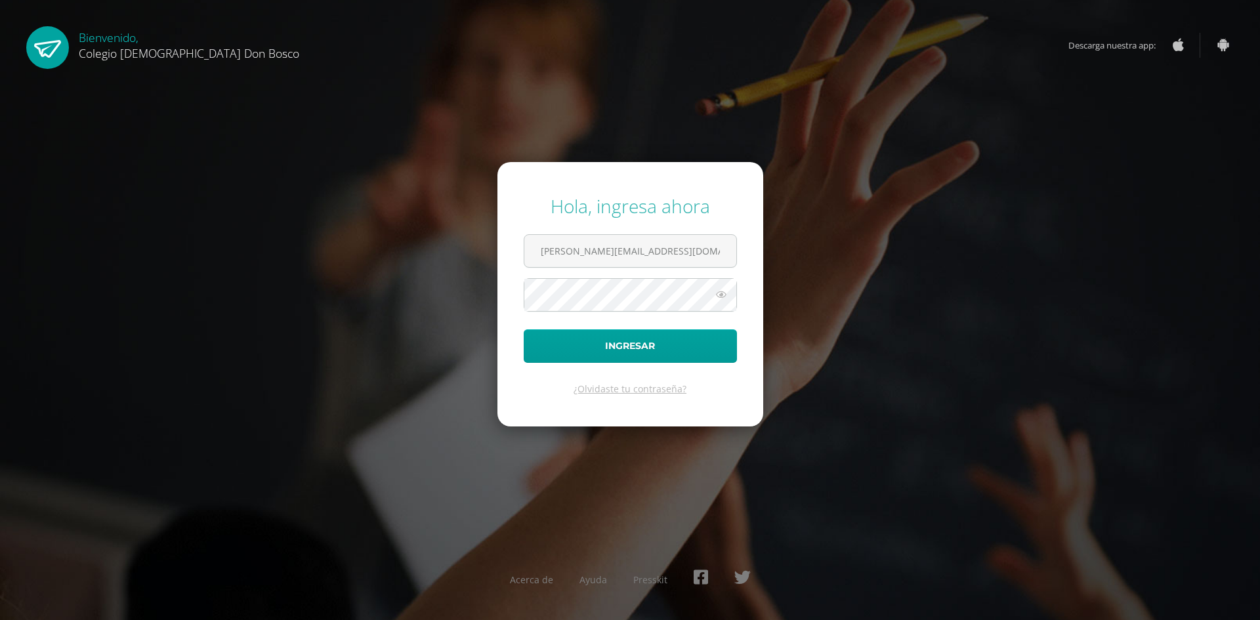
type input "[PERSON_NAME][EMAIL_ADDRESS][DOMAIN_NAME]"
click at [524, 329] on button "Ingresar" at bounding box center [630, 345] width 213 height 33
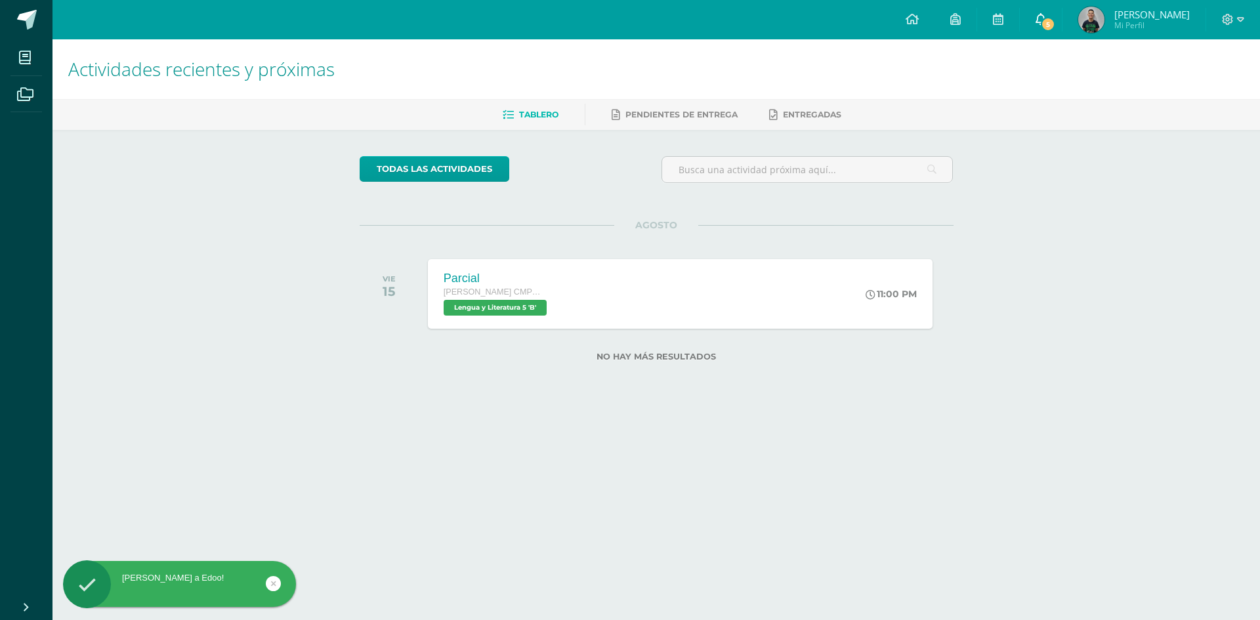
click at [1062, 28] on link "5" at bounding box center [1041, 19] width 42 height 39
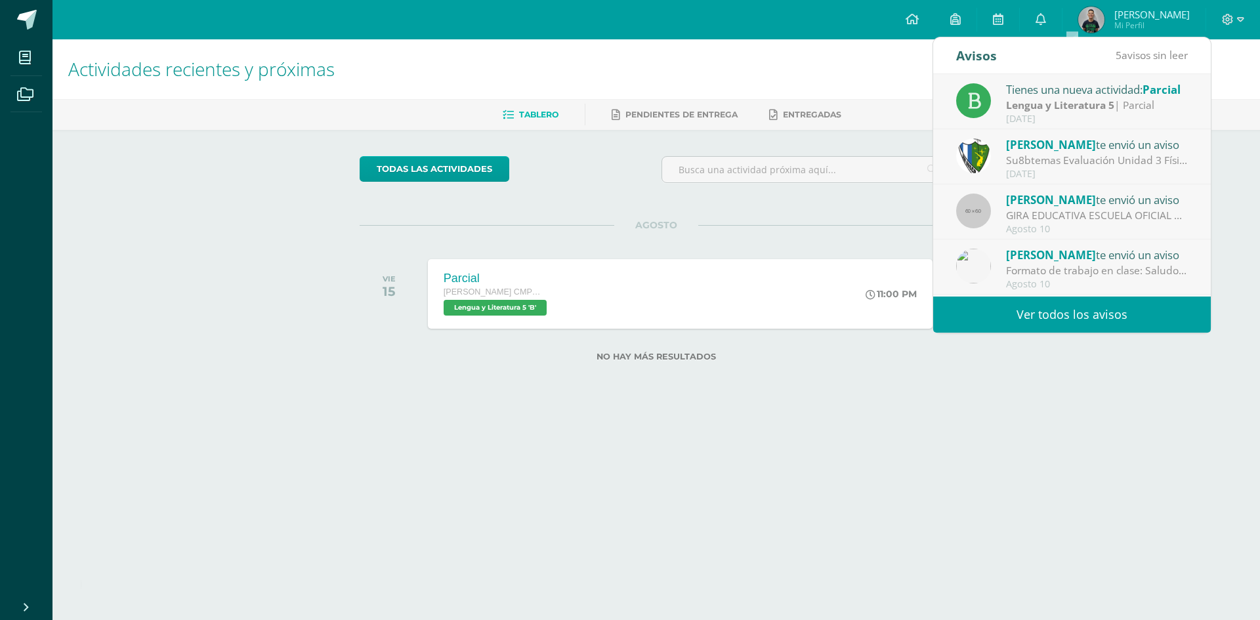
click at [1032, 316] on link "Ver todos los avisos" at bounding box center [1072, 315] width 278 height 36
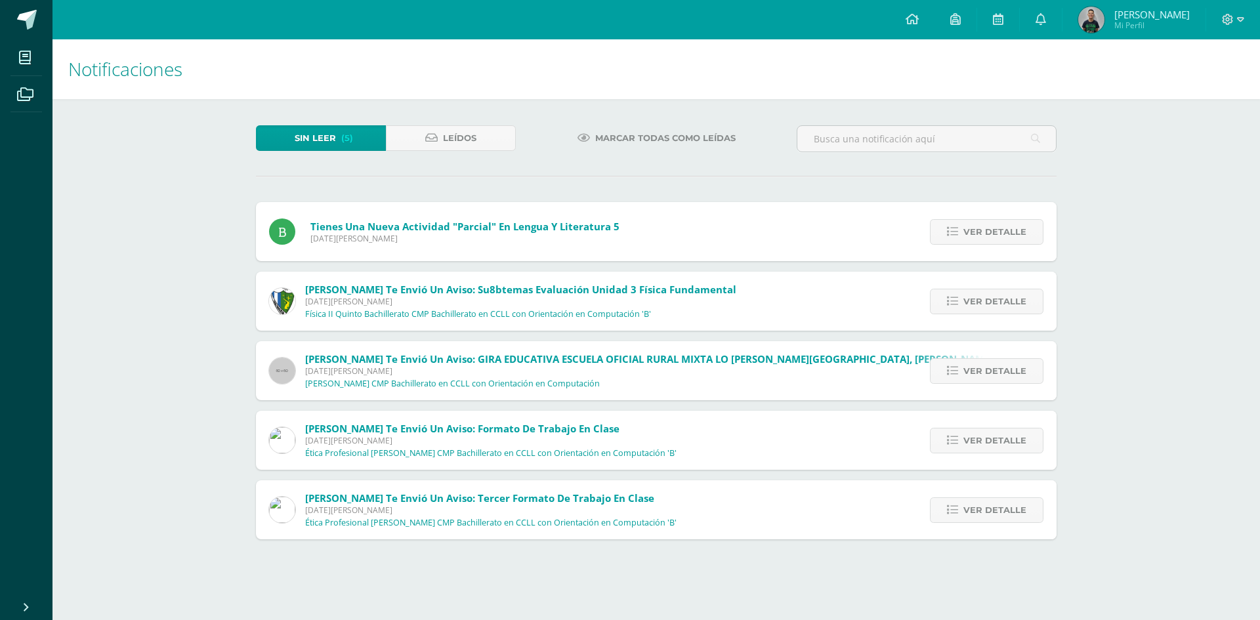
click at [699, 136] on span "Marcar todas como leídas" at bounding box center [665, 138] width 140 height 24
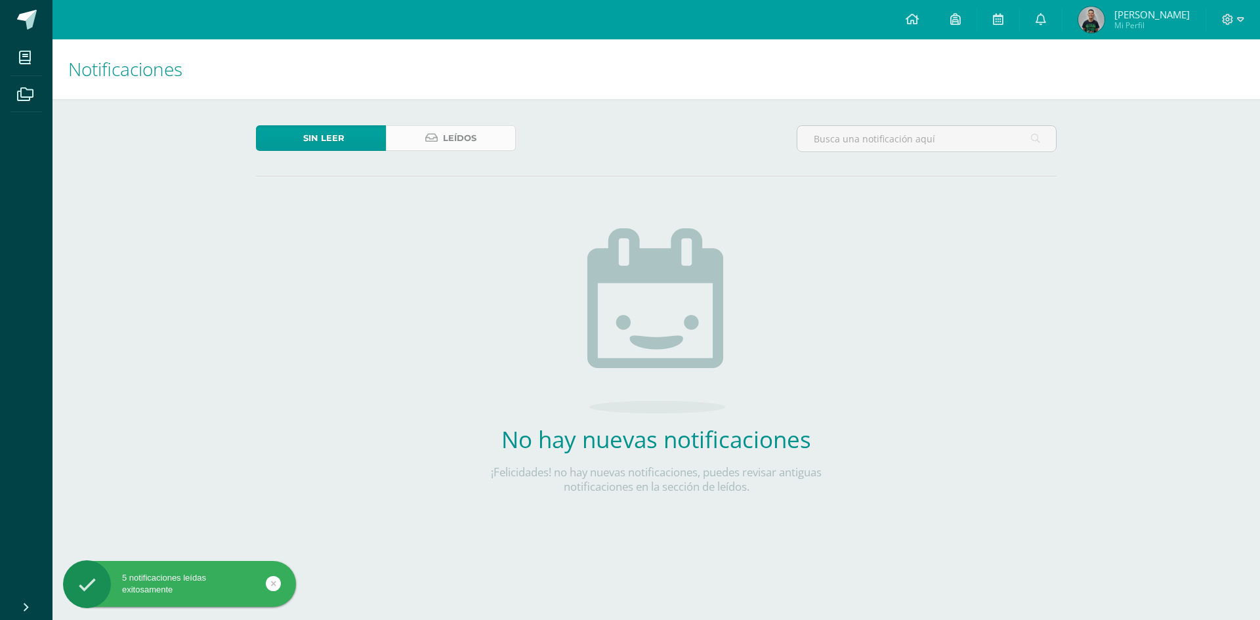
click at [459, 134] on span "Leídos" at bounding box center [459, 138] width 33 height 24
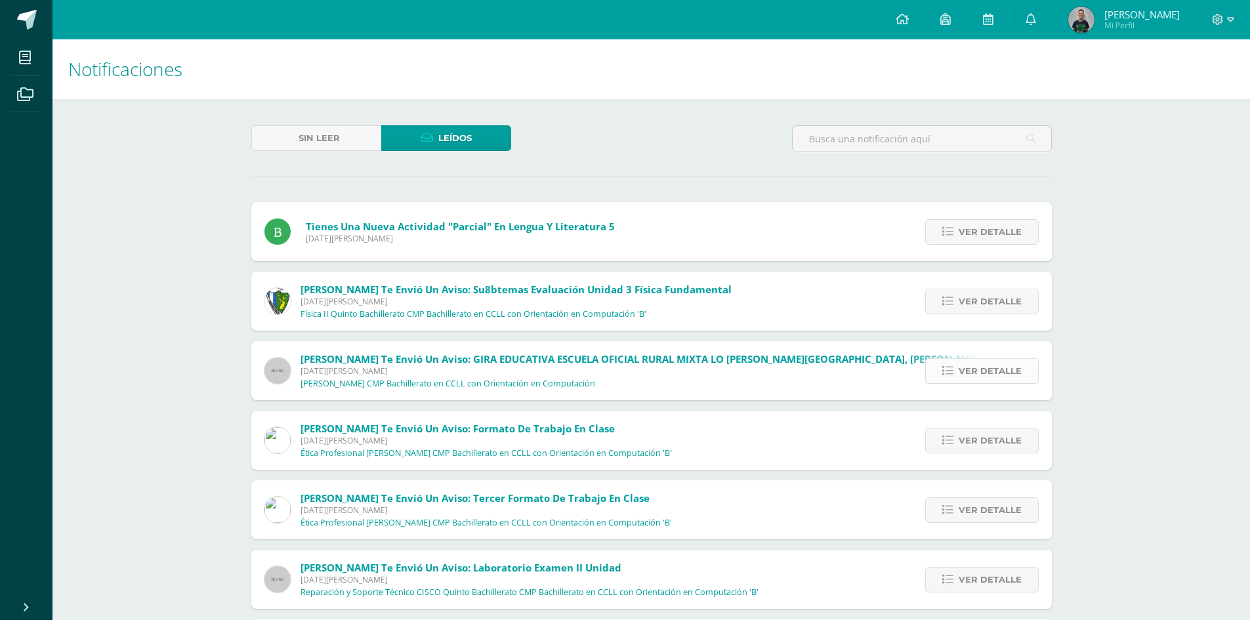
click at [968, 366] on span "Ver detalle" at bounding box center [990, 371] width 63 height 24
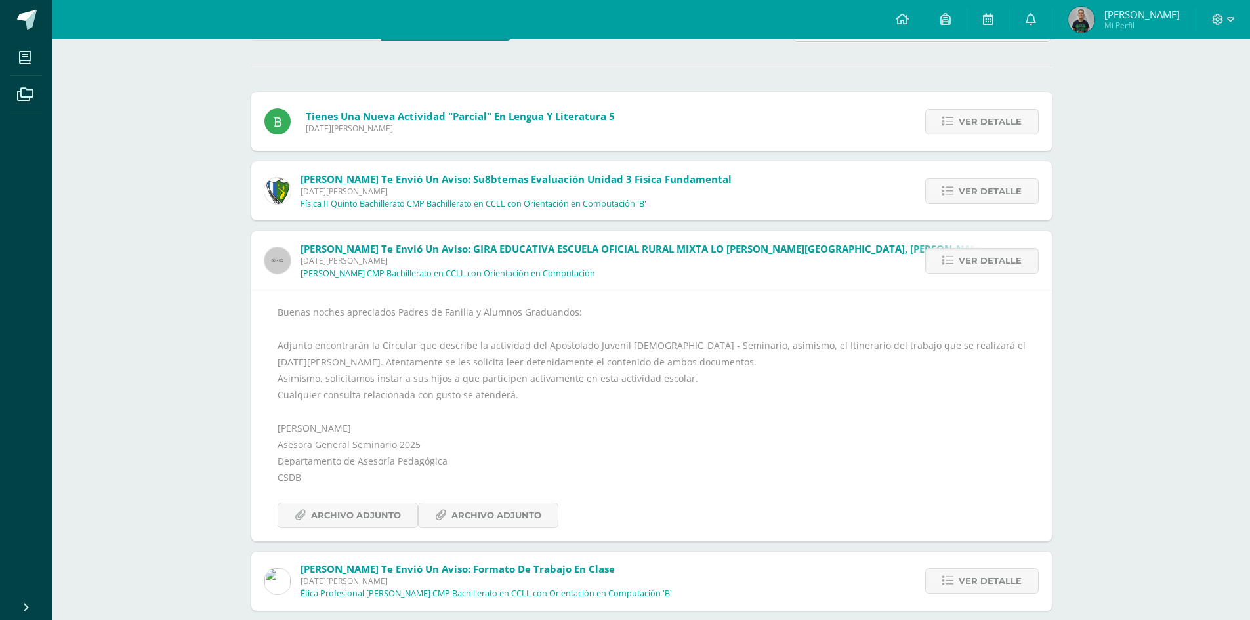
scroll to position [131, 0]
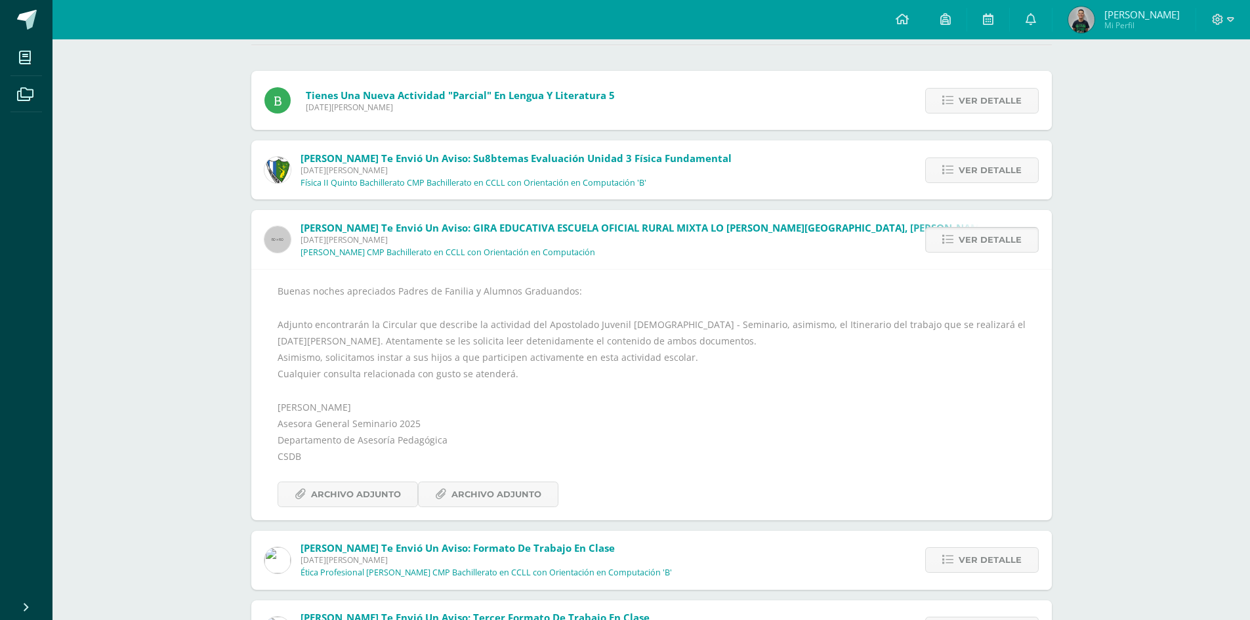
click at [987, 227] on link "Ver detalle" at bounding box center [982, 240] width 114 height 26
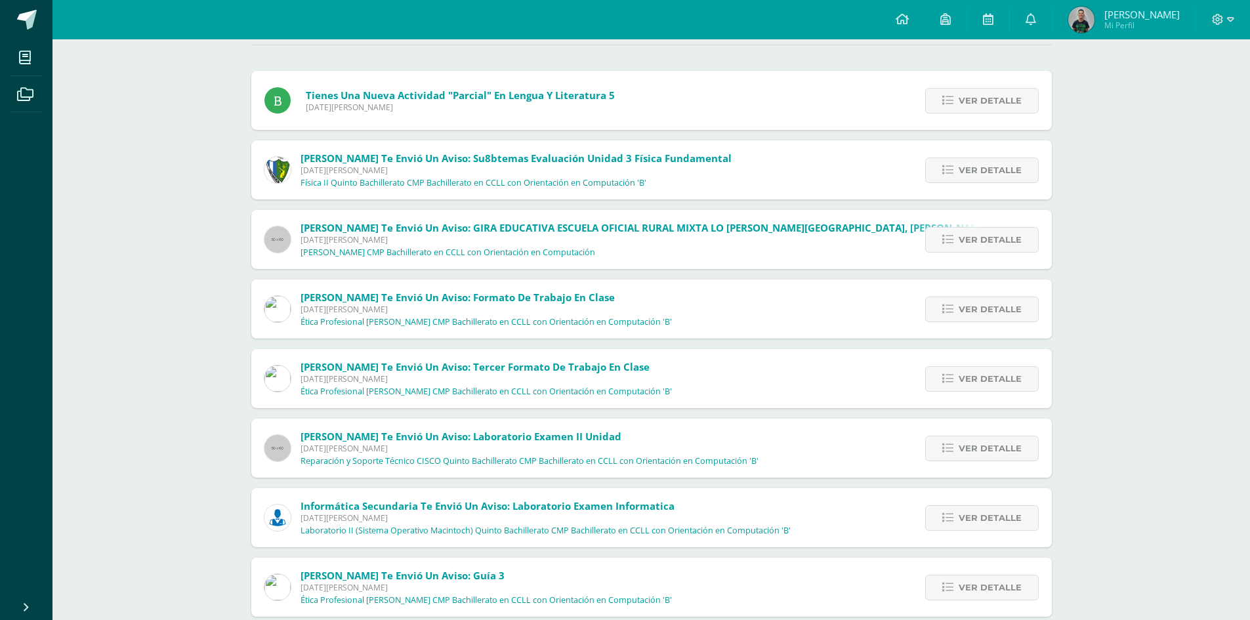
scroll to position [197, 0]
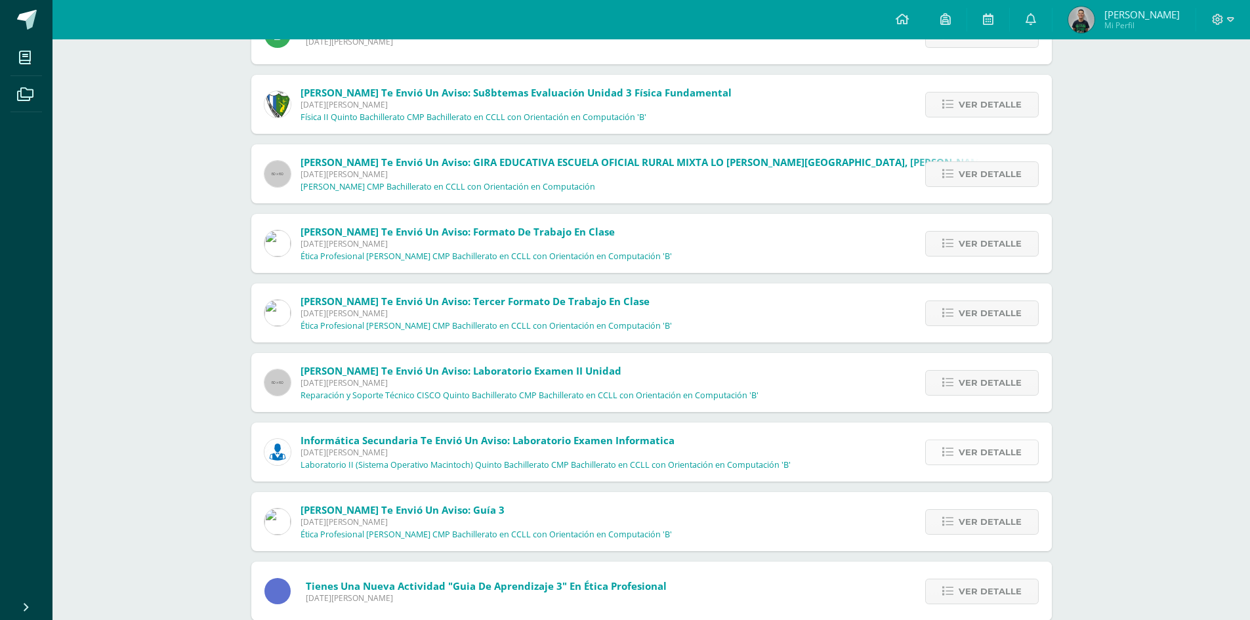
click at [939, 444] on link "Ver detalle" at bounding box center [982, 453] width 114 height 26
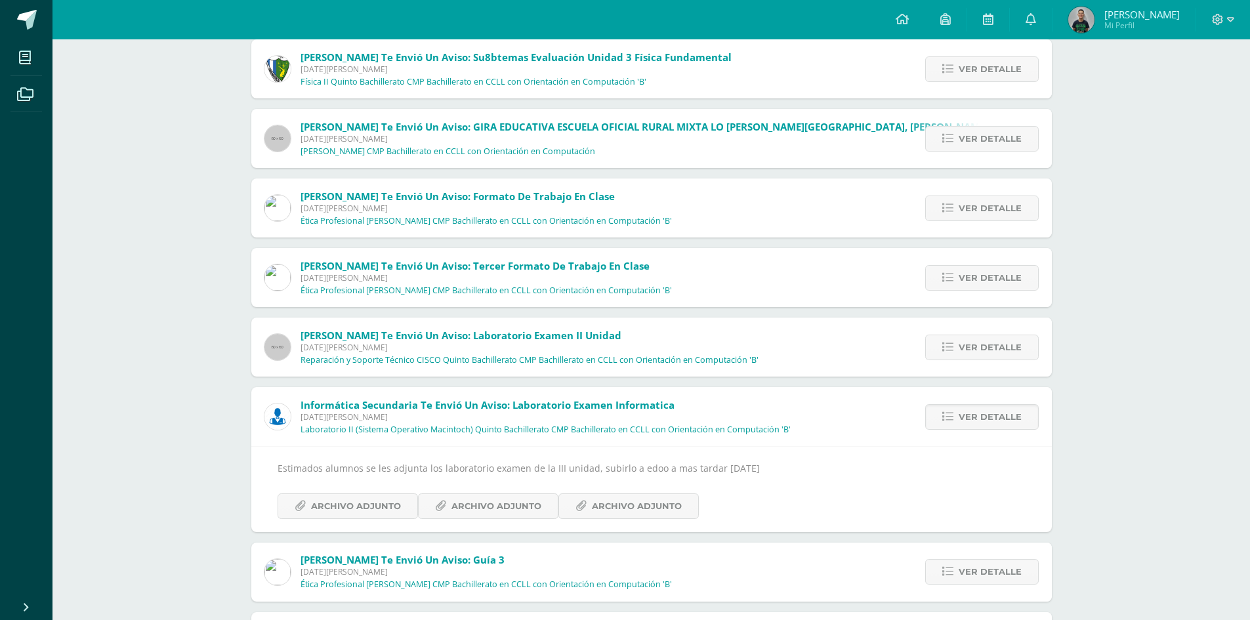
scroll to position [263, 0]
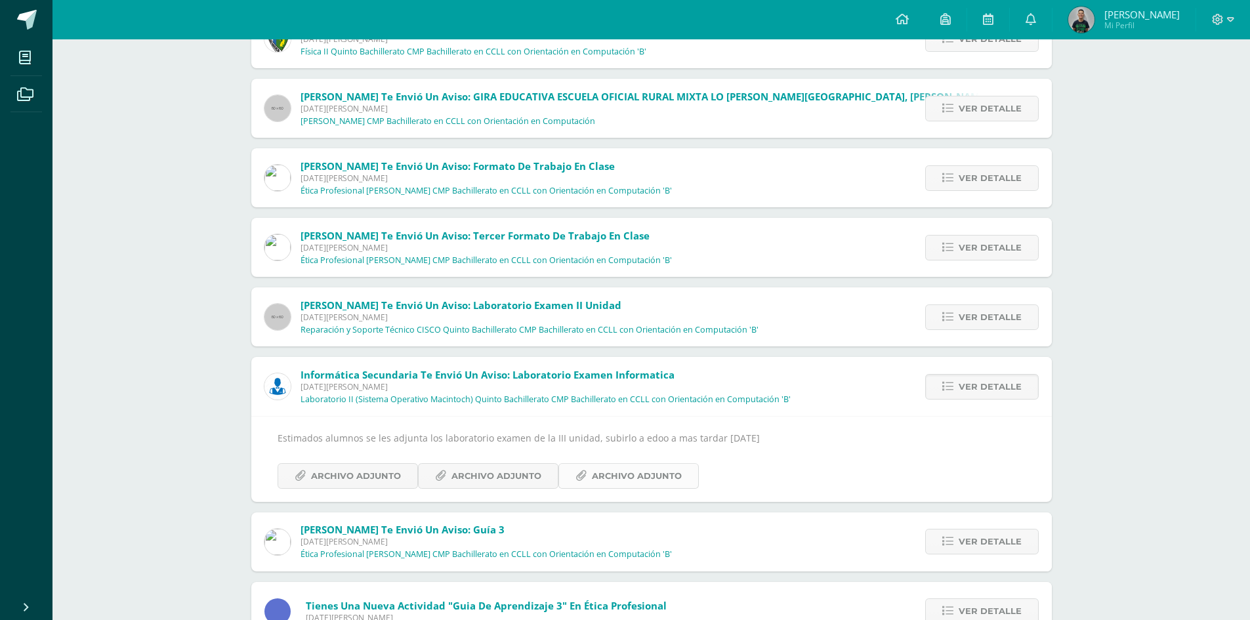
click at [619, 481] on span "Archivo Adjunto" at bounding box center [637, 476] width 90 height 24
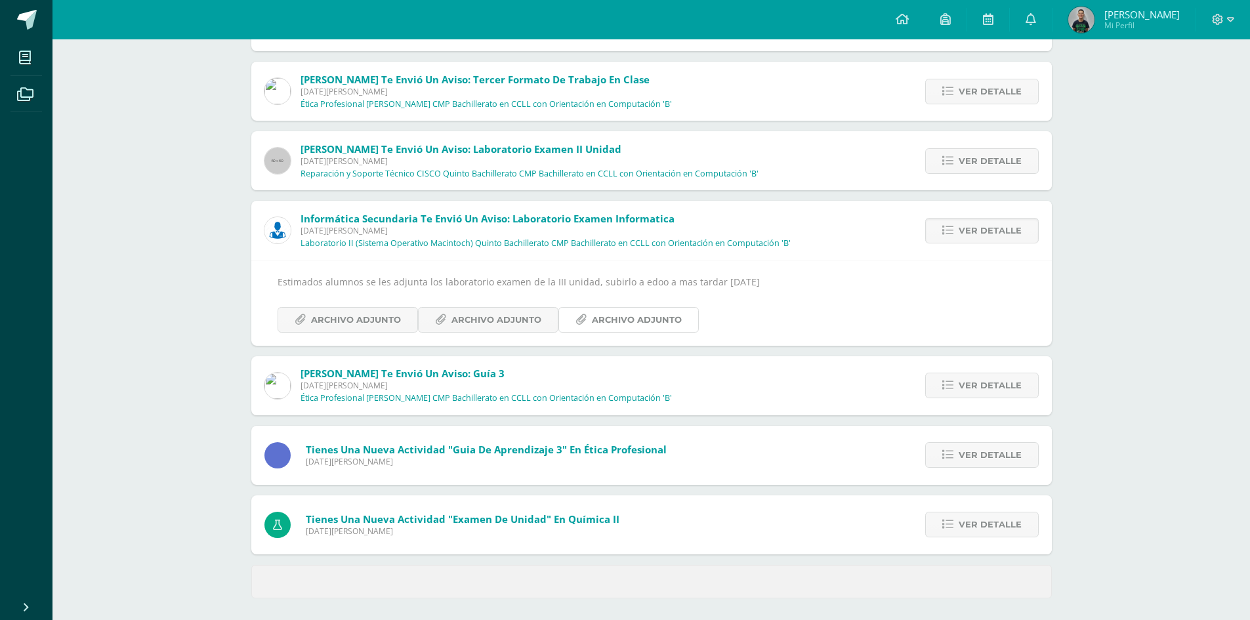
scroll to position [423, 0]
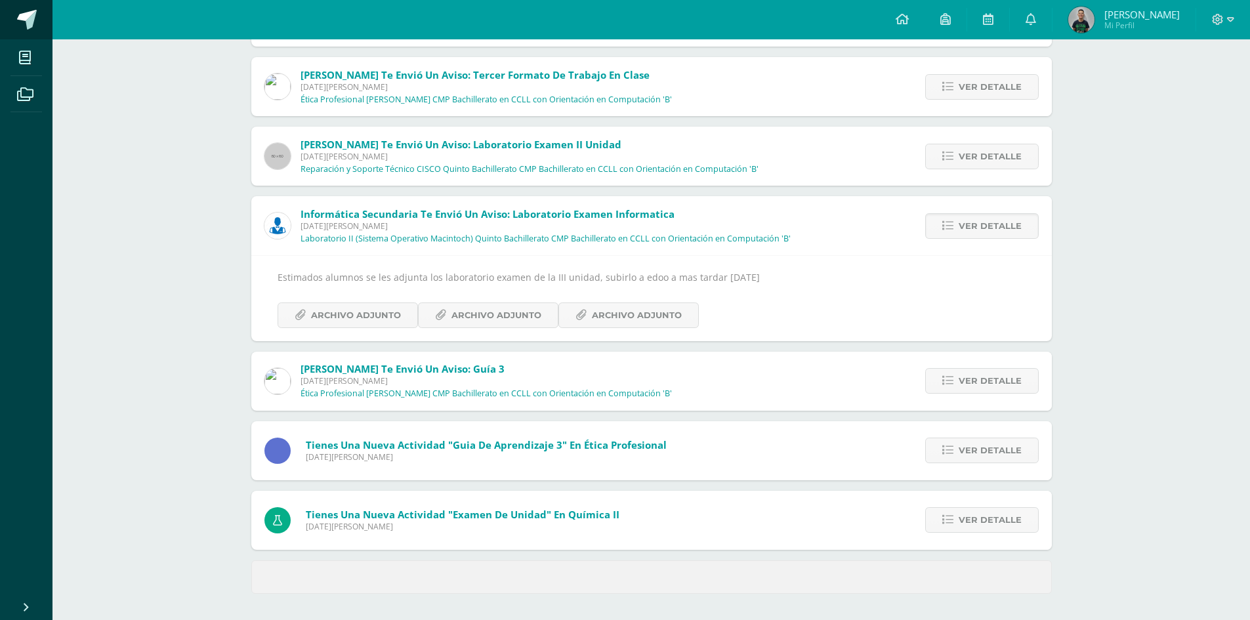
click at [23, 32] on link at bounding box center [26, 19] width 53 height 39
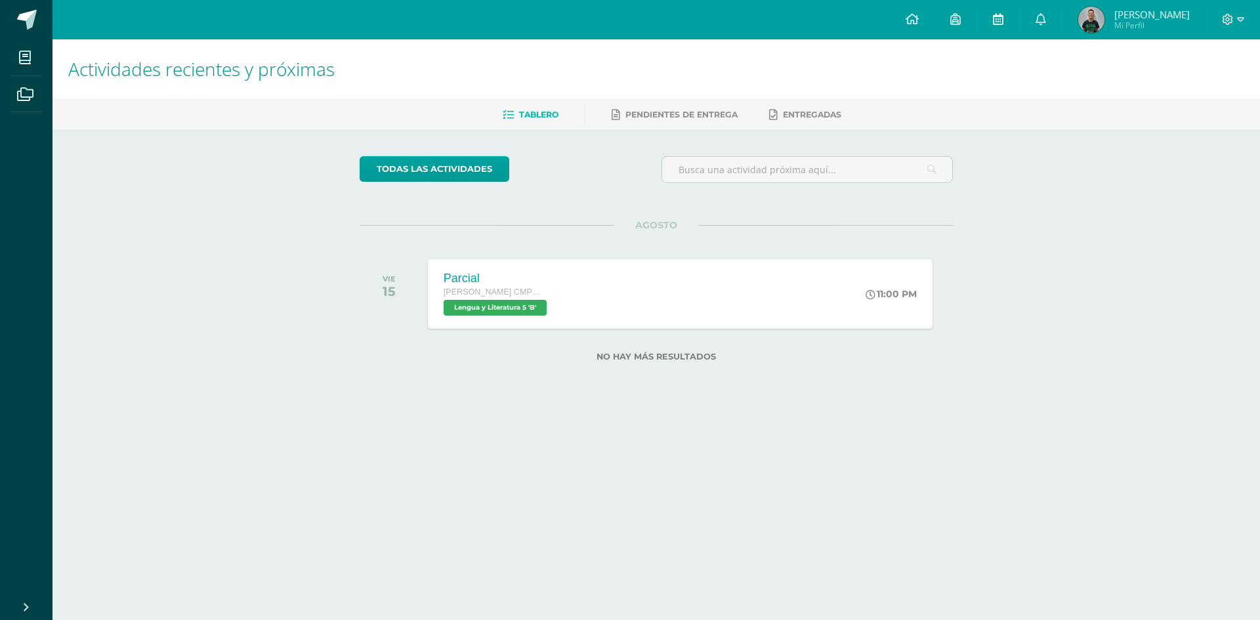
click at [1013, 32] on link at bounding box center [998, 19] width 42 height 39
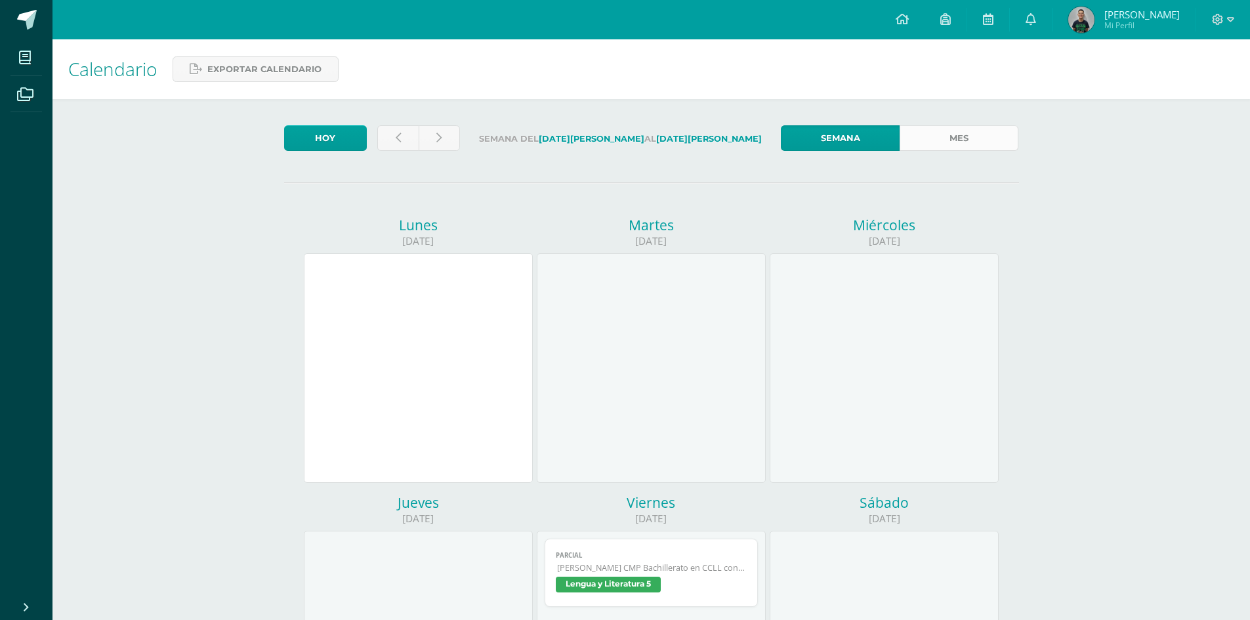
click at [925, 137] on link "Mes" at bounding box center [959, 138] width 119 height 26
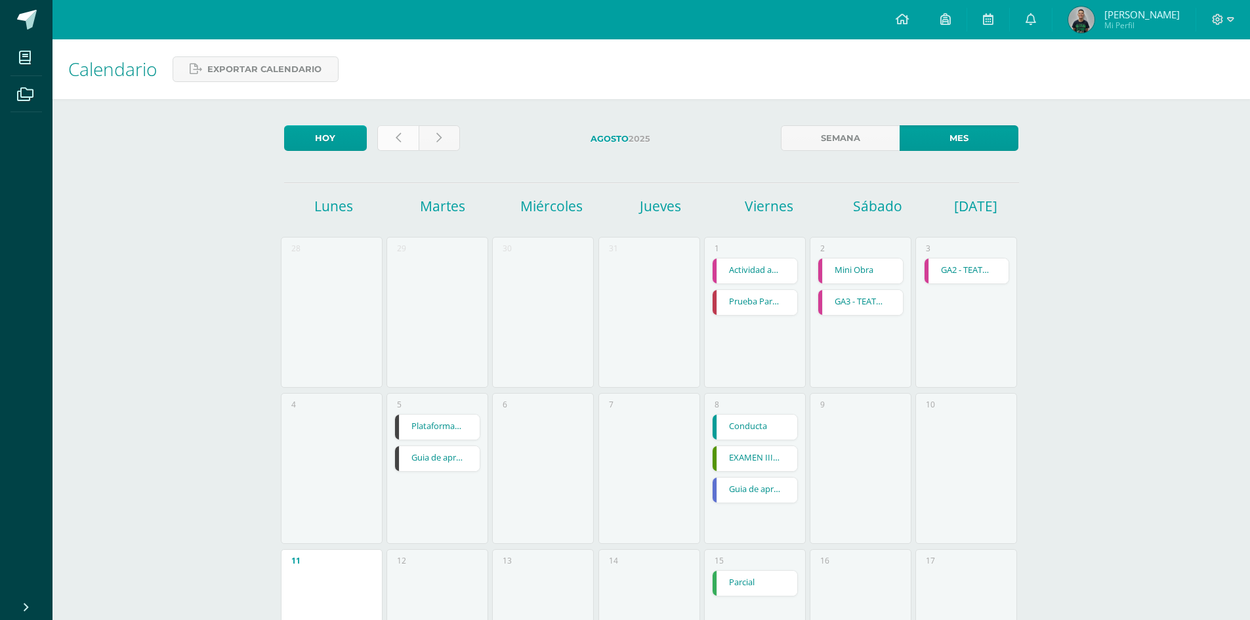
click at [389, 133] on link at bounding box center [397, 138] width 41 height 26
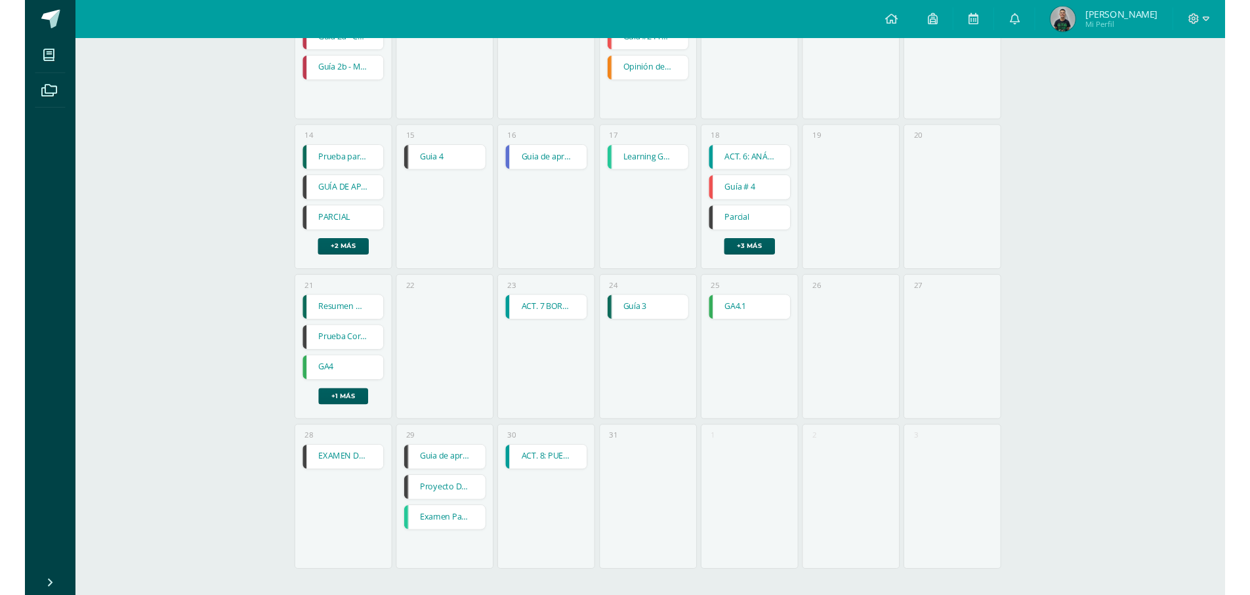
scroll to position [424, 0]
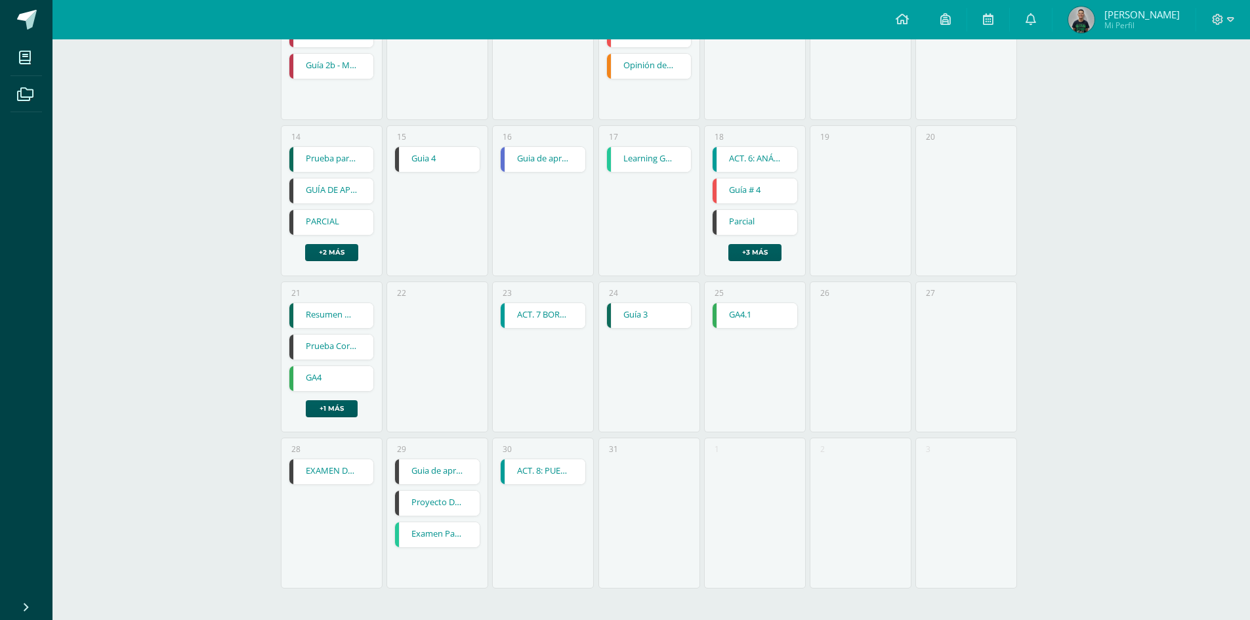
click at [316, 473] on link "EXAMEN DE UNIDAD" at bounding box center [331, 471] width 85 height 25
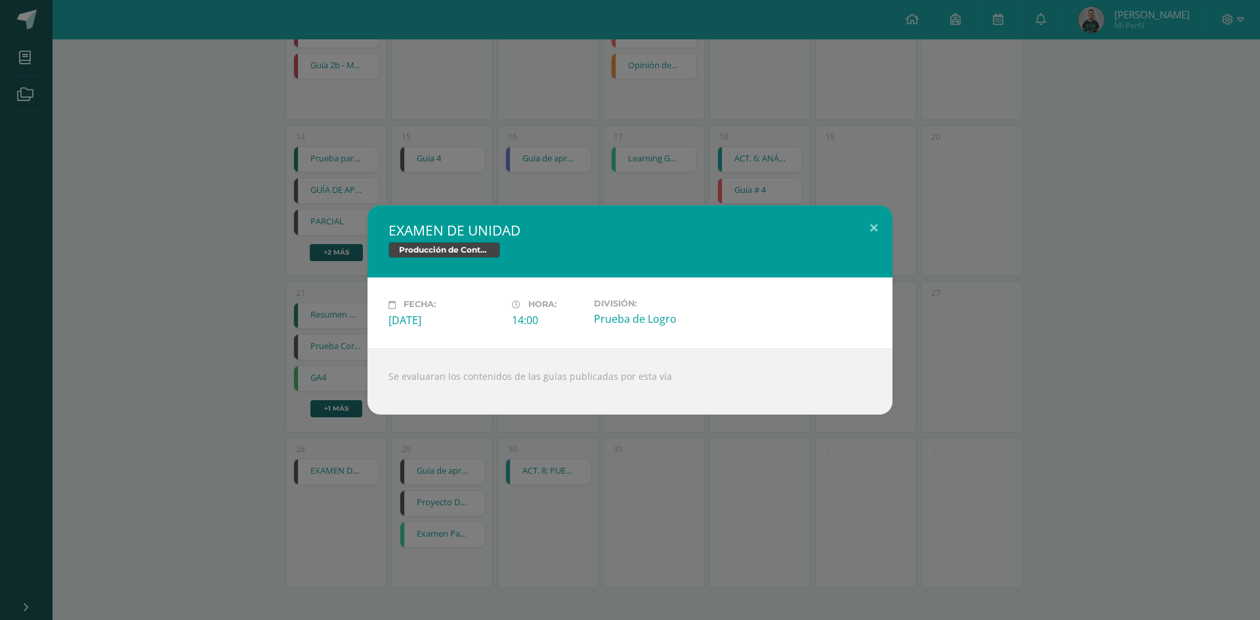
click at [981, 292] on div "EXAMEN DE UNIDAD Producción de Contenidos Digitales Fecha: Lunes 28 de Julio Ho…" at bounding box center [630, 309] width 1250 height 209
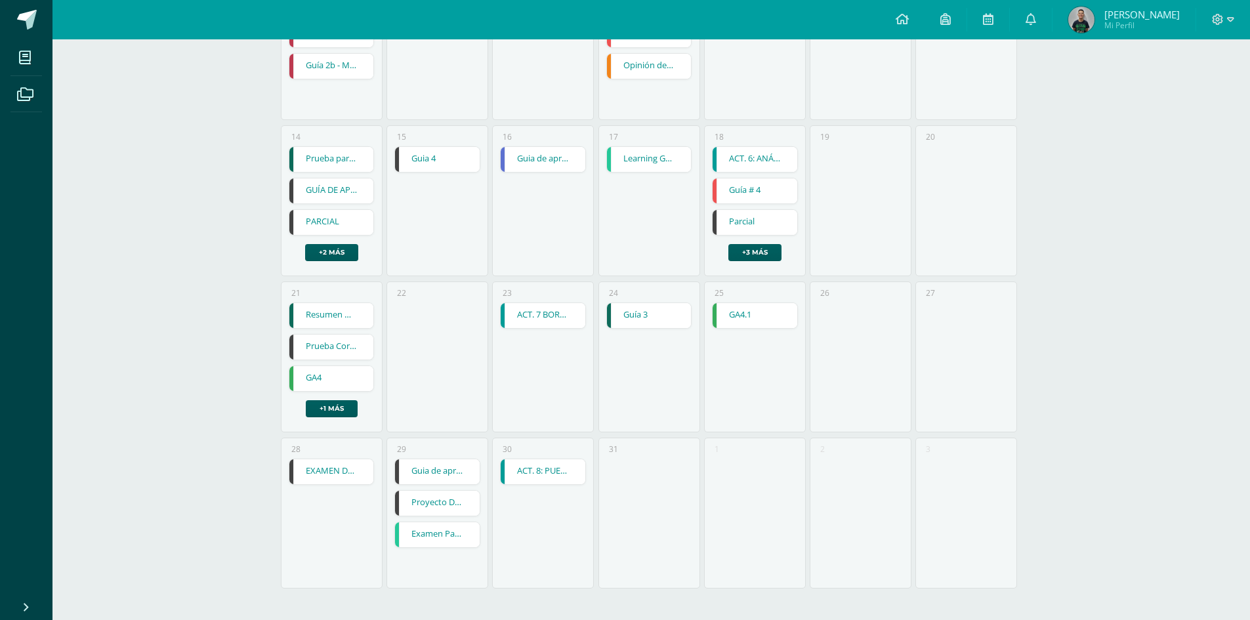
click at [437, 505] on link "Proyecto De Unidad" at bounding box center [437, 503] width 85 height 25
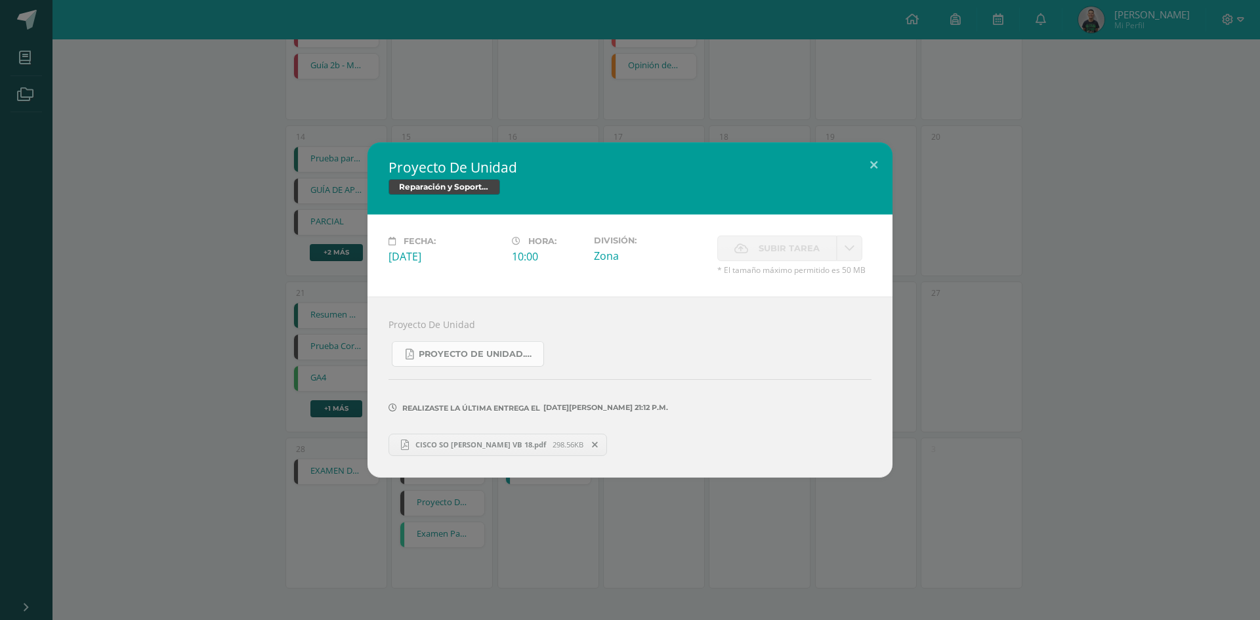
click at [496, 354] on span "PROYECTO DE UNIDAD.pdf" at bounding box center [478, 354] width 118 height 11
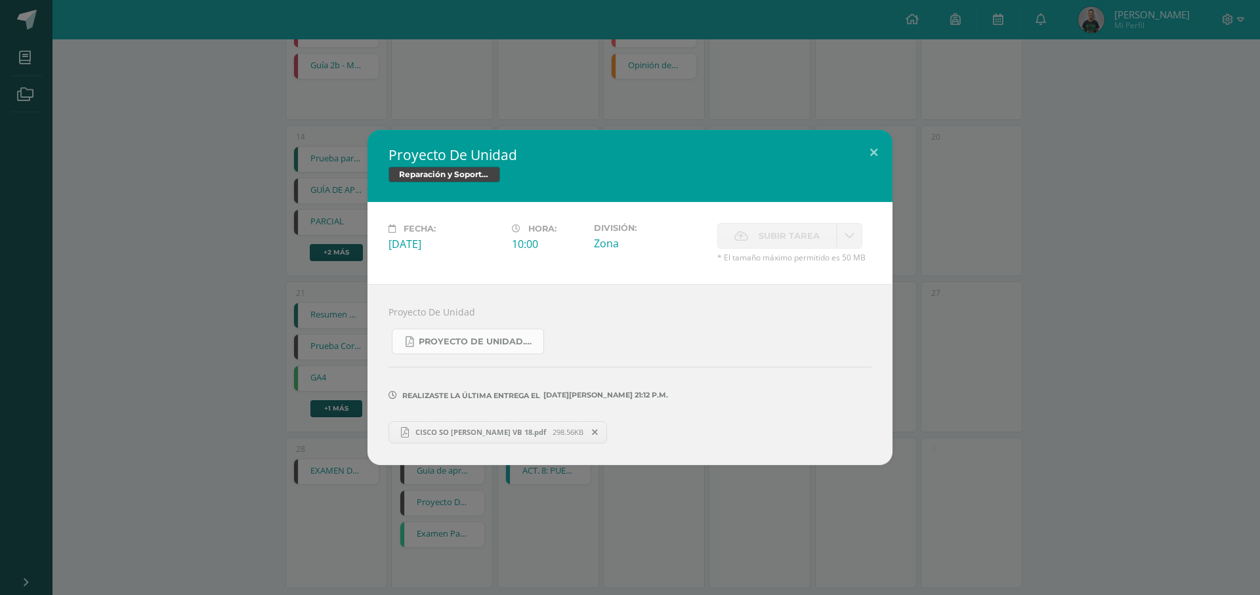
click at [461, 343] on span "PROYECTO DE UNIDAD.pdf" at bounding box center [478, 342] width 118 height 11
click at [437, 340] on span "PROYECTO DE UNIDAD.pdf" at bounding box center [478, 342] width 118 height 11
click at [446, 351] on link "PROYECTO DE UNIDAD.pdf" at bounding box center [468, 342] width 152 height 26
click at [475, 347] on span "PROYECTO DE UNIDAD.pdf" at bounding box center [478, 342] width 118 height 11
click at [530, 347] on link "PROYECTO DE UNIDAD.pdf" at bounding box center [468, 342] width 152 height 26
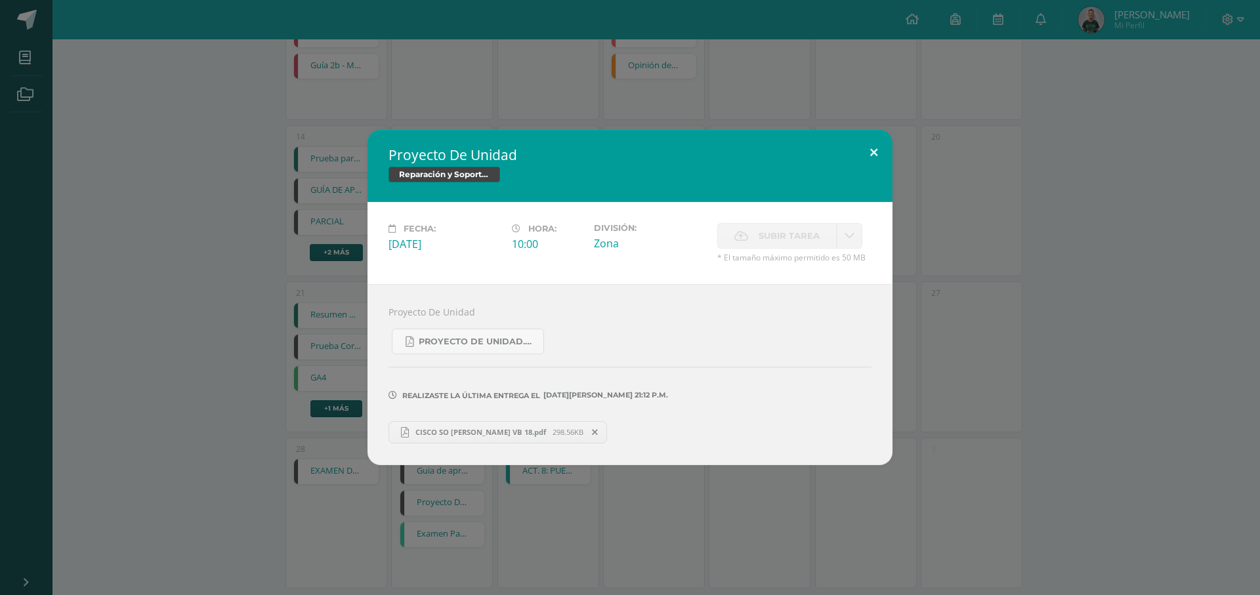
click at [892, 149] on button at bounding box center [873, 152] width 37 height 45
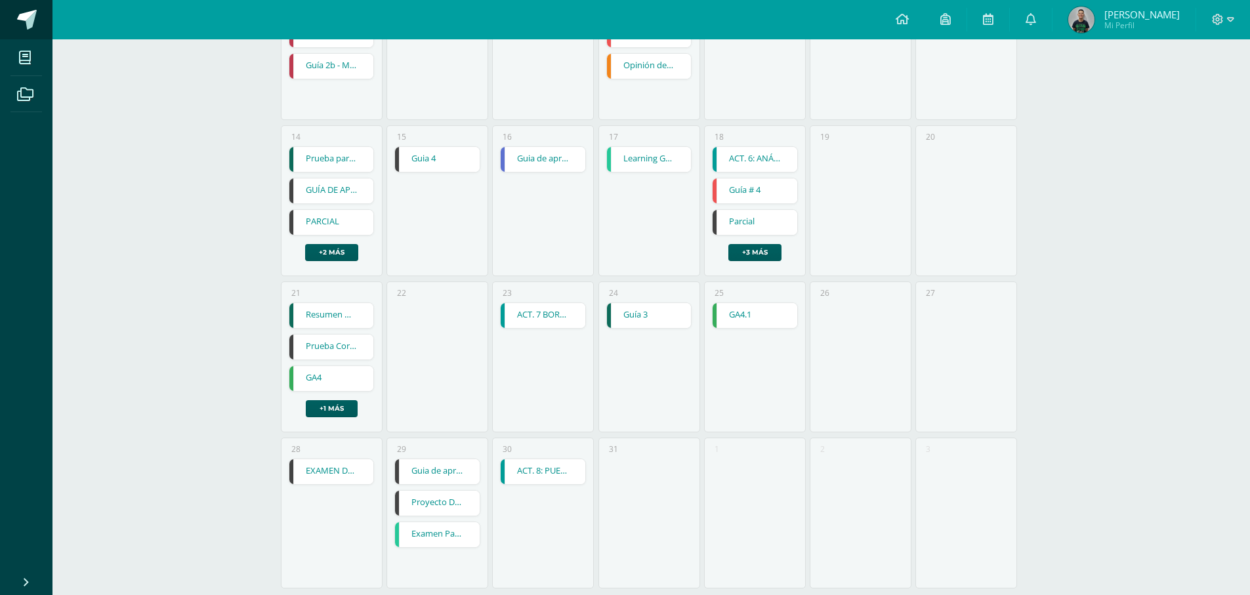
click at [9, 12] on link at bounding box center [26, 19] width 53 height 39
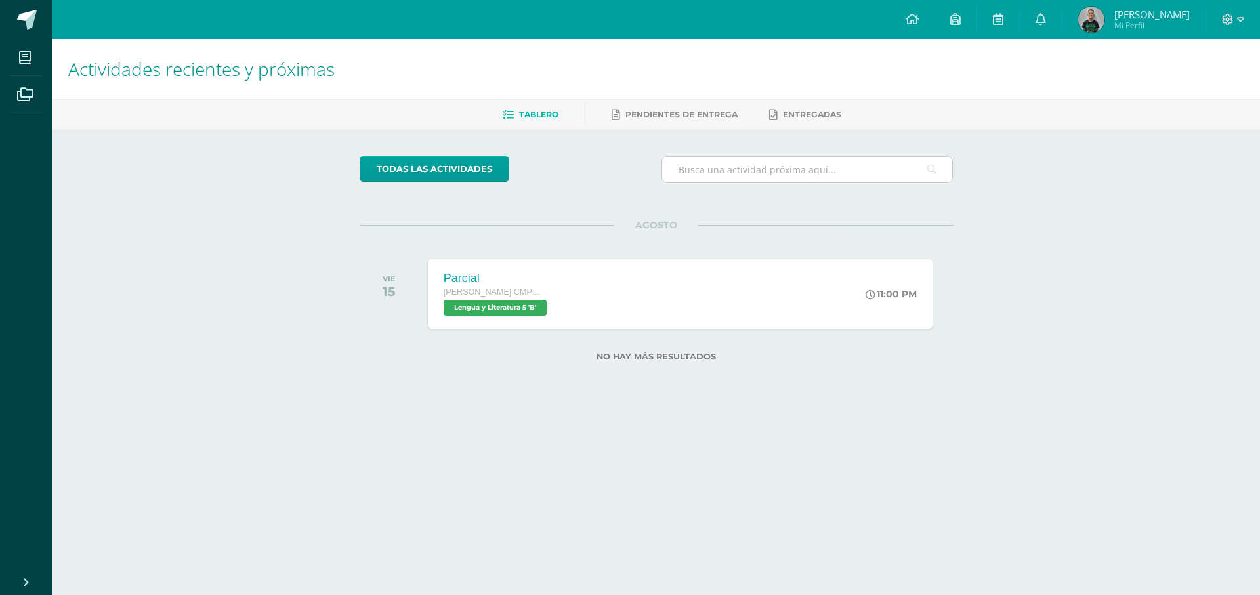
click at [718, 176] on input "text" at bounding box center [807, 170] width 291 height 26
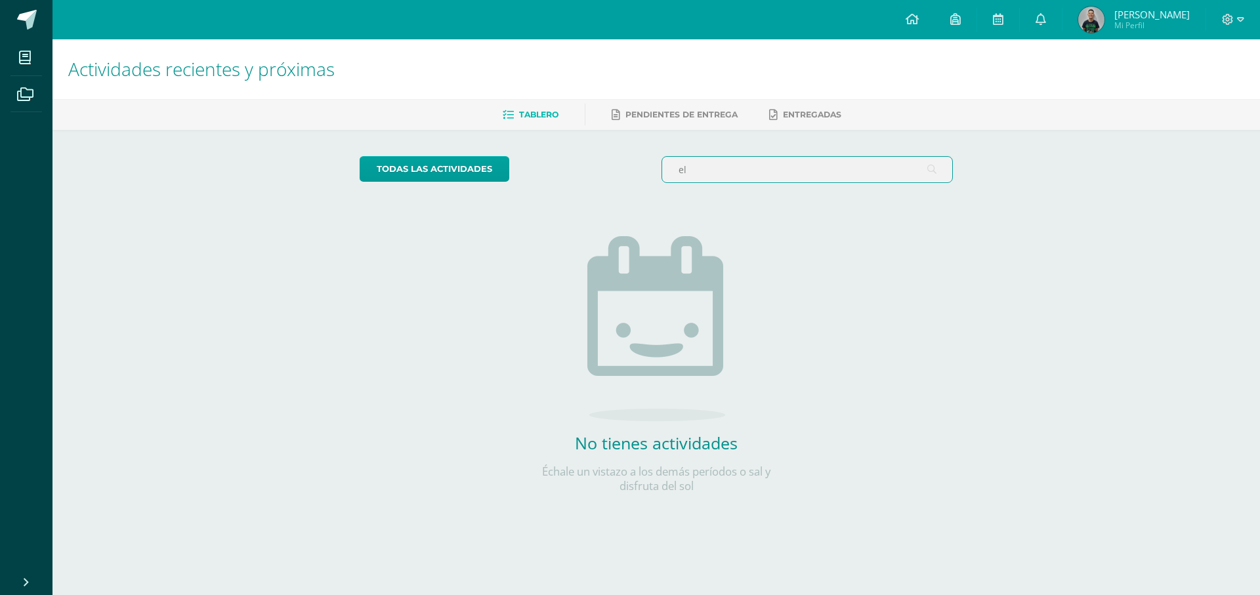
type input "e"
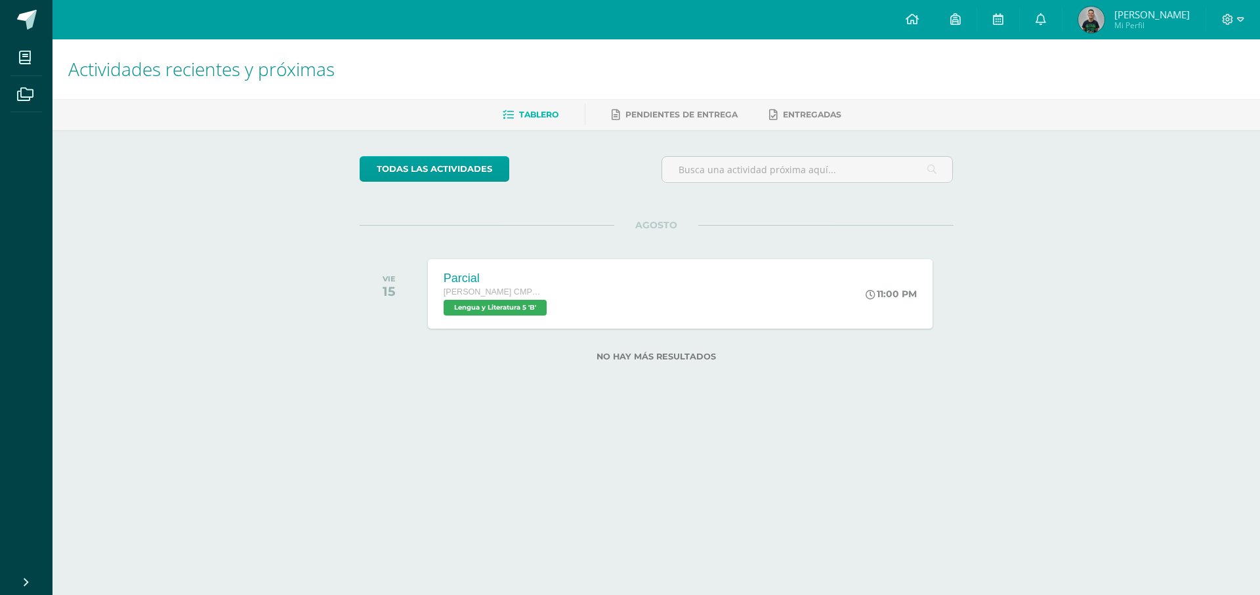
click at [1088, 203] on div "Actividades recientes y próximas Tablero Pendientes de entrega Entregadas todas…" at bounding box center [657, 221] width 1208 height 364
click at [721, 287] on div "Parcial Quinto Bachillerato CMP Bachillerato en CCLL con Orientación en Computa…" at bounding box center [680, 294] width 510 height 70
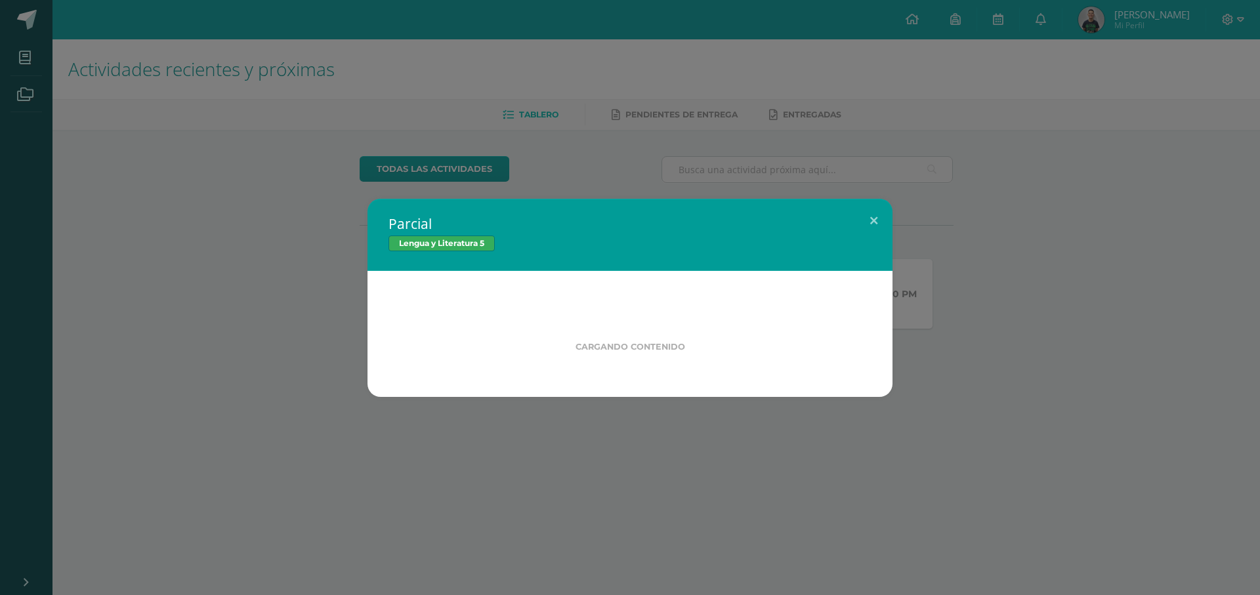
click at [664, 93] on div "Parcial Lengua y Literatura 5 Cargando contenido Loading..." at bounding box center [630, 297] width 1260 height 595
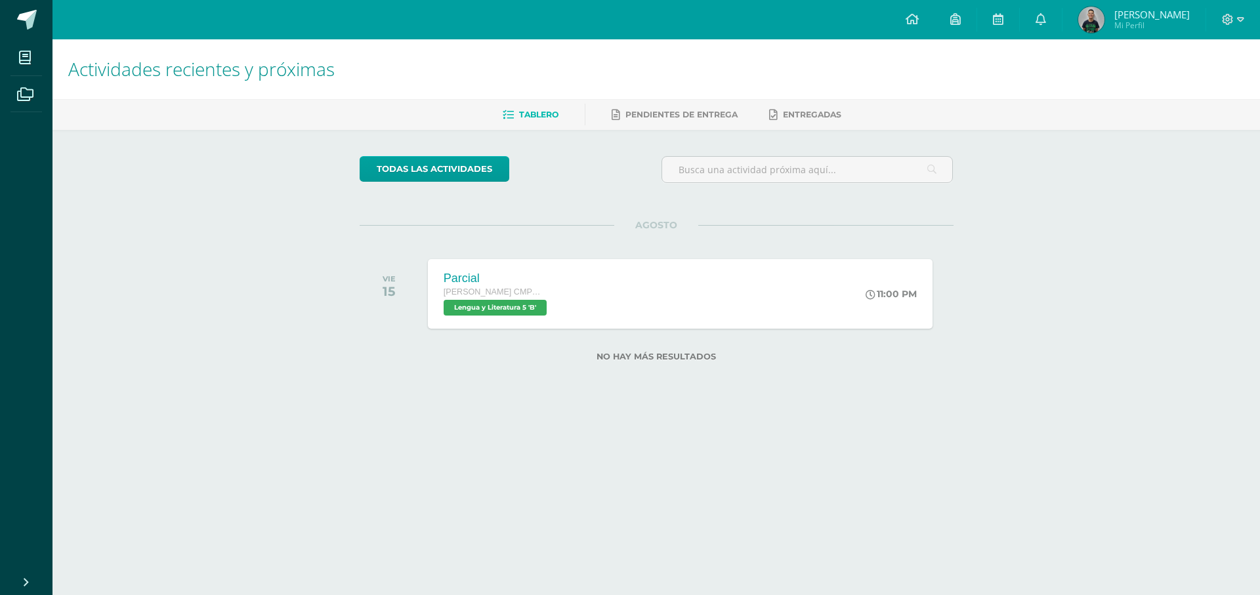
click at [806, 404] on html "Mis cursos Archivos Cerrar panel Biología II Quinto Bachillerato CMP Bachillera…" at bounding box center [630, 202] width 1260 height 404
click at [1223, 22] on icon at bounding box center [1228, 20] width 12 height 12
click at [1197, 90] on span "Cerrar sesión" at bounding box center [1199, 89] width 59 height 12
